Goal: Find specific page/section

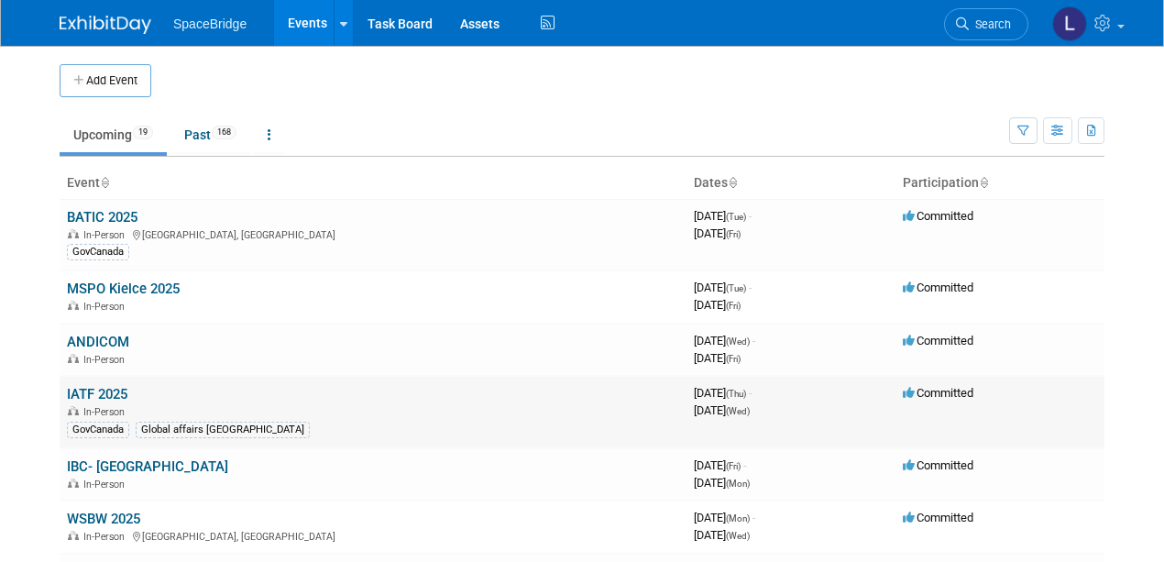
click at [236, 385] on td "IATF 2025 In-Person GovCanada Global affairs [GEOGRAPHIC_DATA]" at bounding box center [373, 412] width 627 height 72
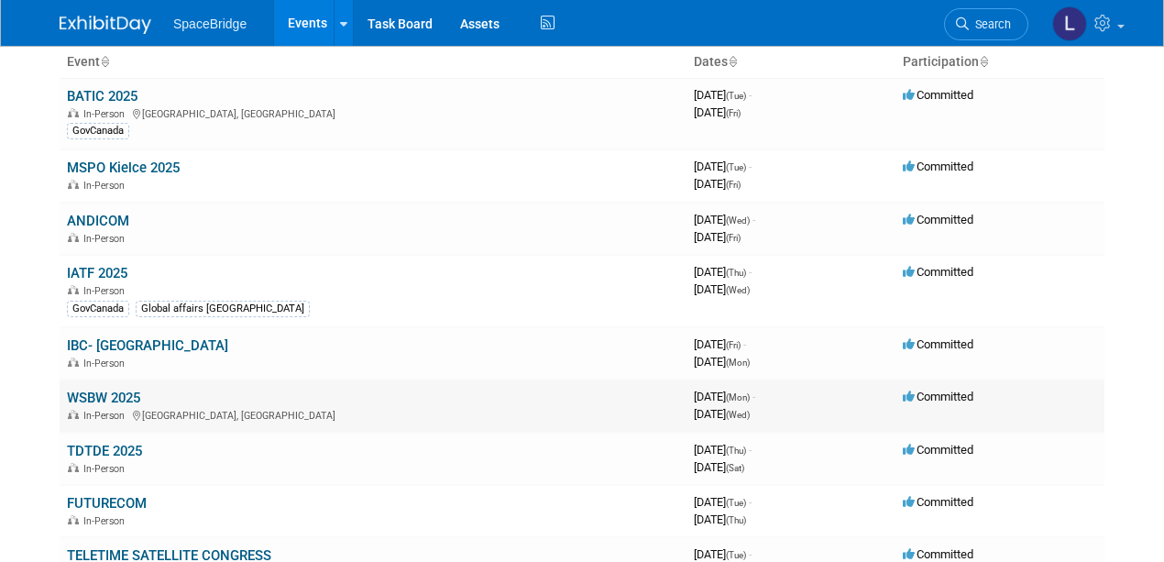
scroll to position [122, 0]
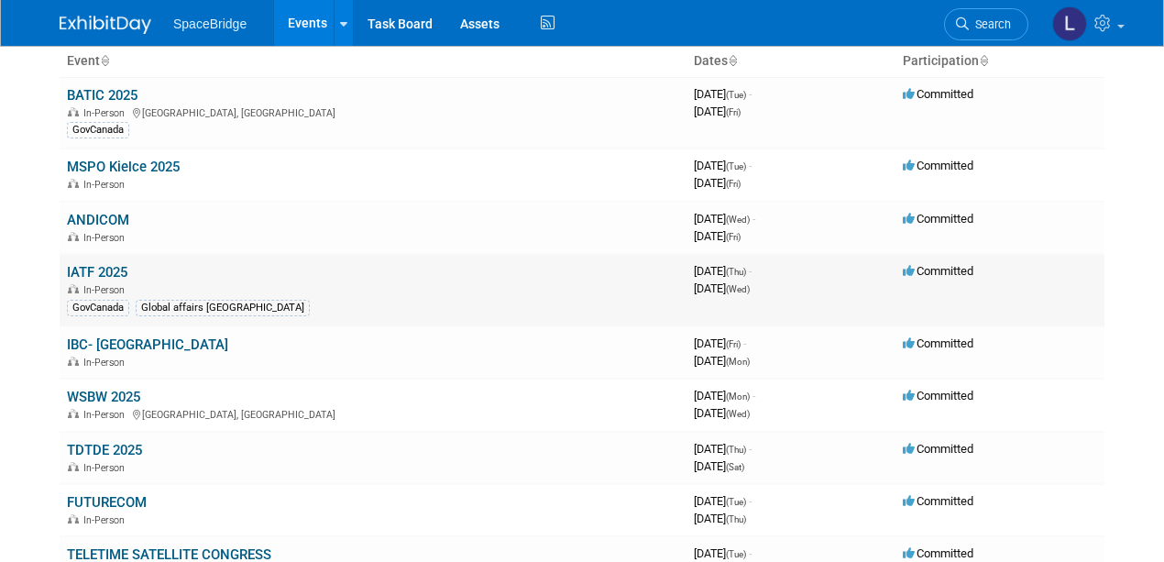
click at [96, 269] on link "IATF 2025" at bounding box center [97, 272] width 60 height 16
click at [94, 268] on link "IATF 2025" at bounding box center [97, 272] width 60 height 16
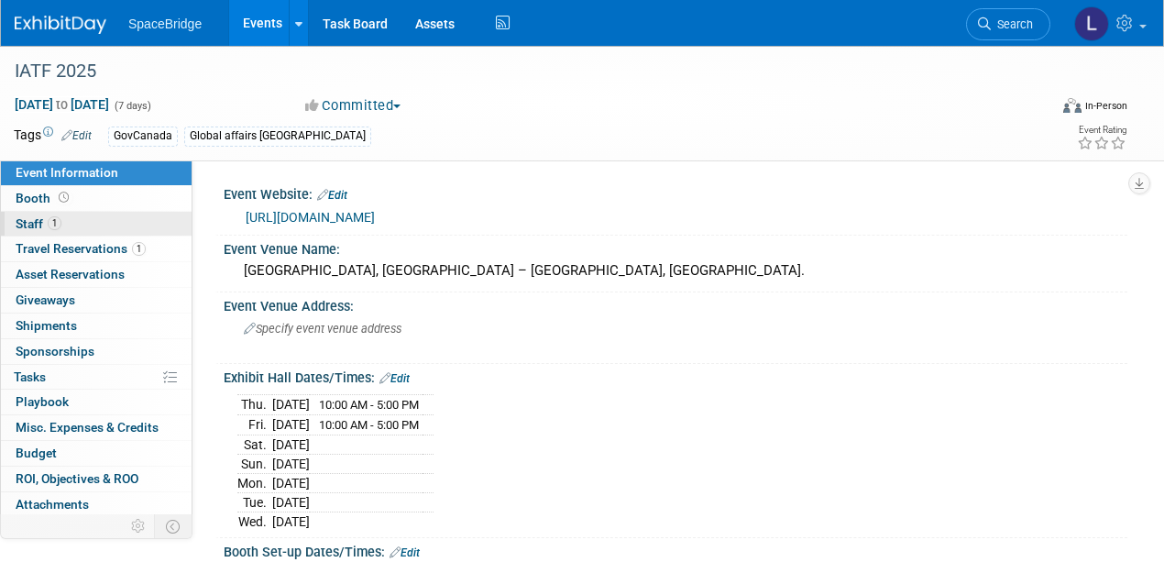
click at [31, 221] on span "Staff 1" at bounding box center [39, 223] width 46 height 15
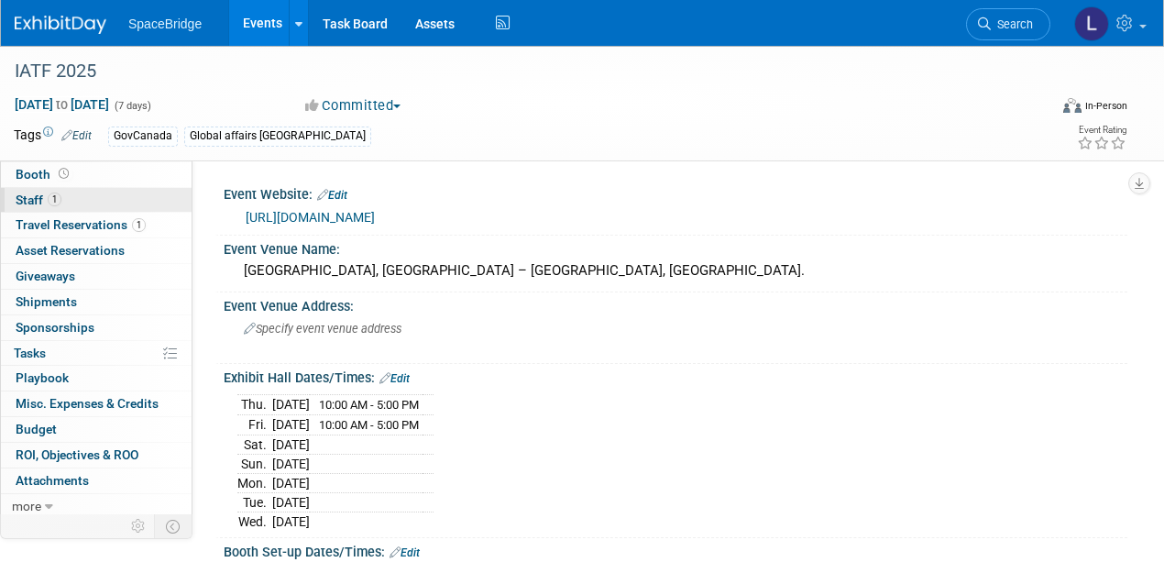
click at [27, 196] on span "Staff 1" at bounding box center [39, 199] width 46 height 15
